Goal: Transaction & Acquisition: Purchase product/service

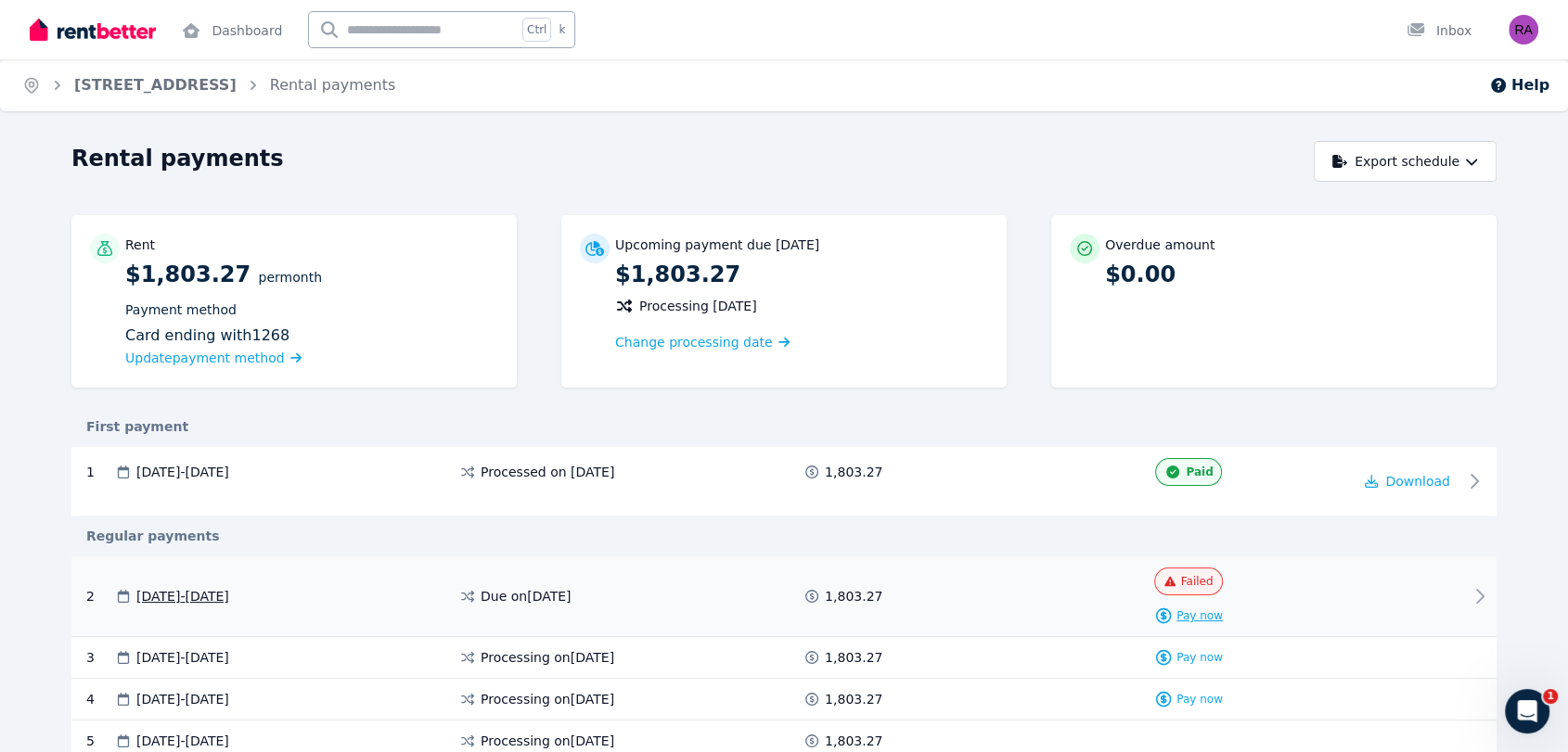
click at [1170, 608] on icon at bounding box center [1163, 616] width 19 height 19
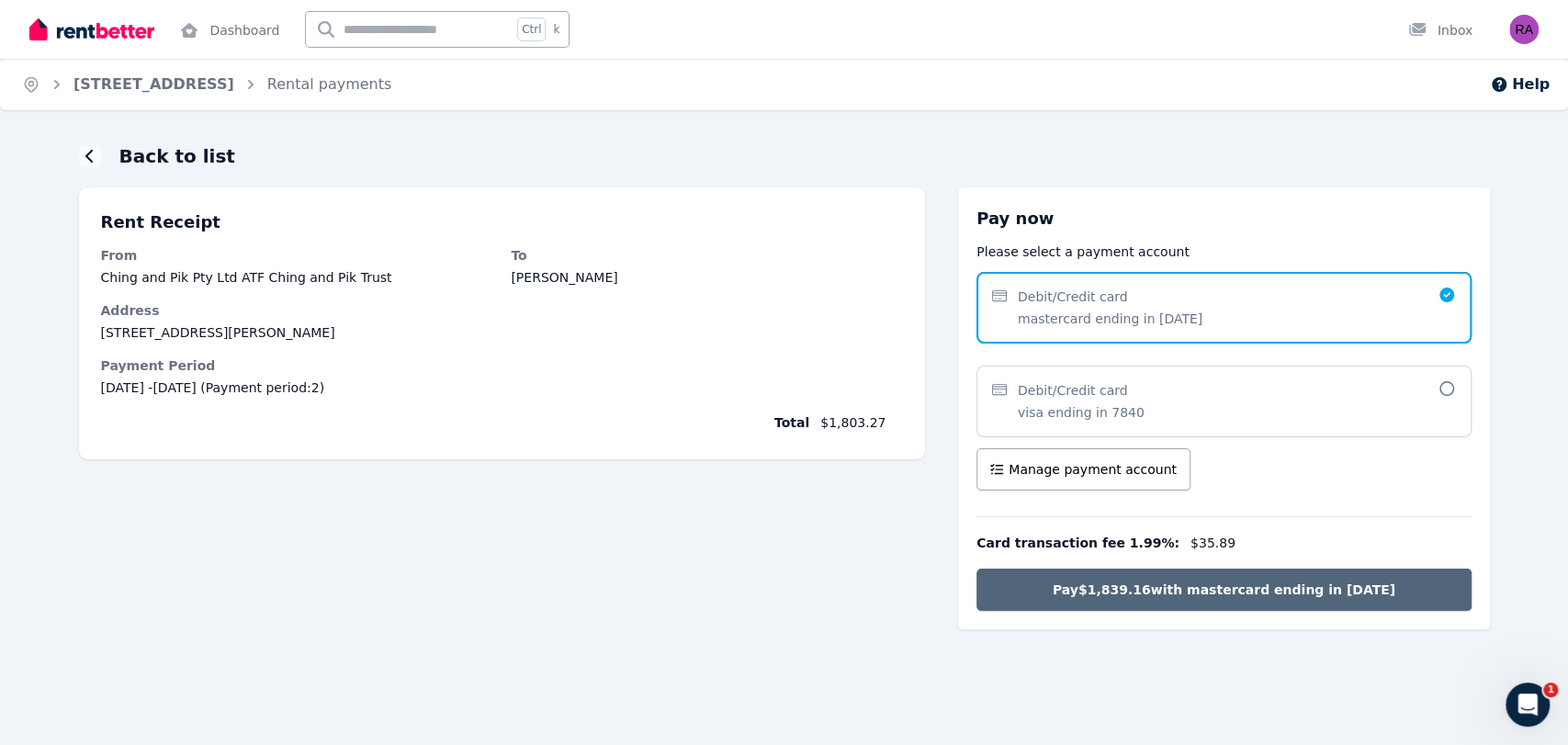
click at [1135, 590] on span "Pay $1,839.16 with mastercard ending in 1268" at bounding box center [1224, 590] width 343 height 19
